Goal: Check status: Check status

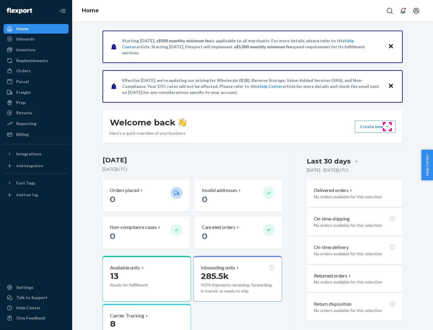
click at [387, 127] on button "Create new Create new inbound Create new order Create new product" at bounding box center [375, 127] width 41 height 12
click at [25, 39] on div "Inbounds" at bounding box center [25, 39] width 18 height 6
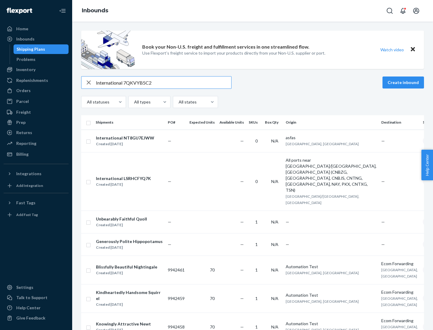
type input "International 7QKVYB5C29"
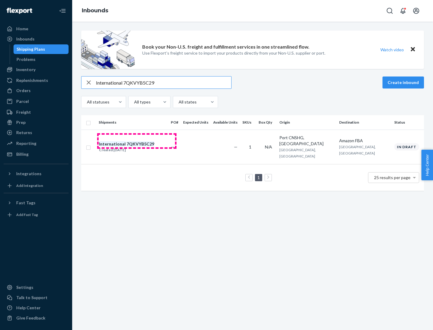
click at [137, 147] on div "Created [DATE]" at bounding box center [126, 150] width 55 height 6
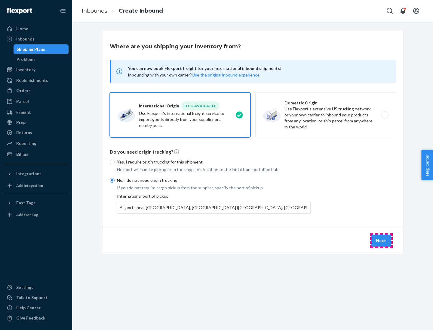
click at [381, 241] on button "Next" at bounding box center [380, 241] width 20 height 12
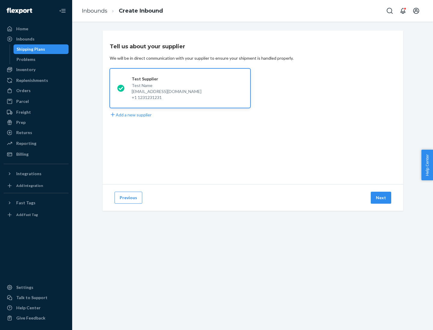
click at [381, 198] on button "Next" at bounding box center [380, 198] width 20 height 12
